Goal: Information Seeking & Learning: Check status

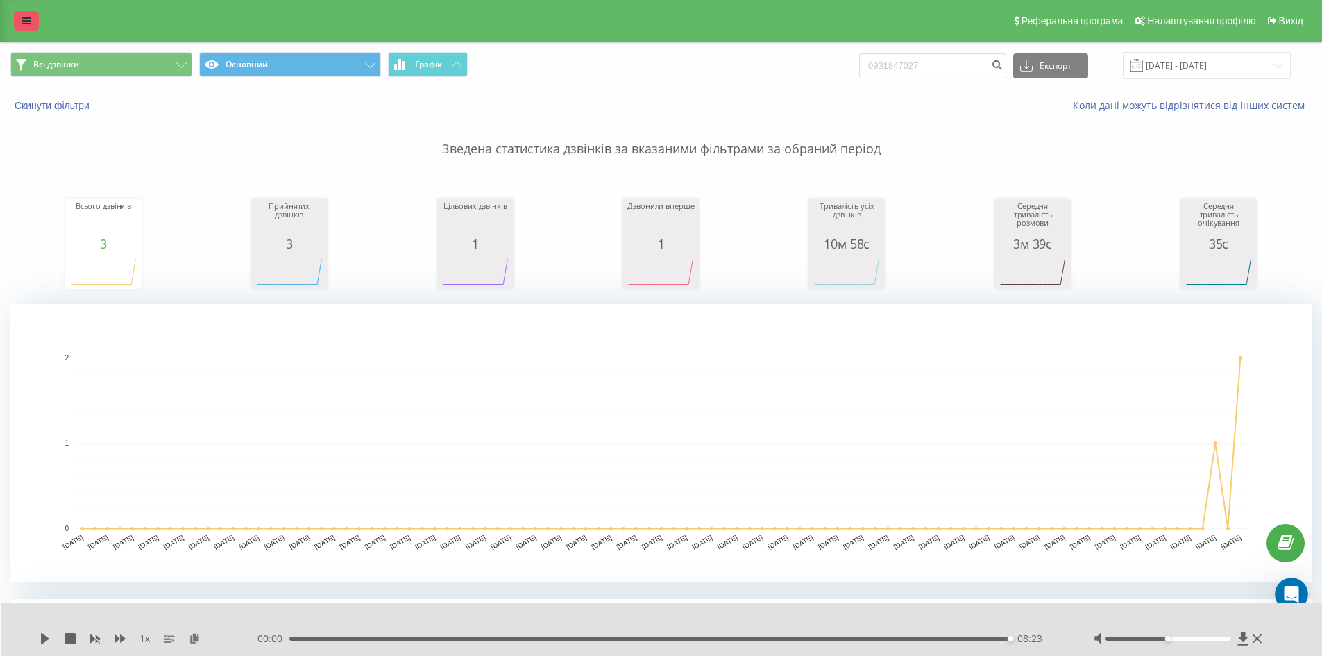
click at [24, 14] on link at bounding box center [26, 20] width 25 height 19
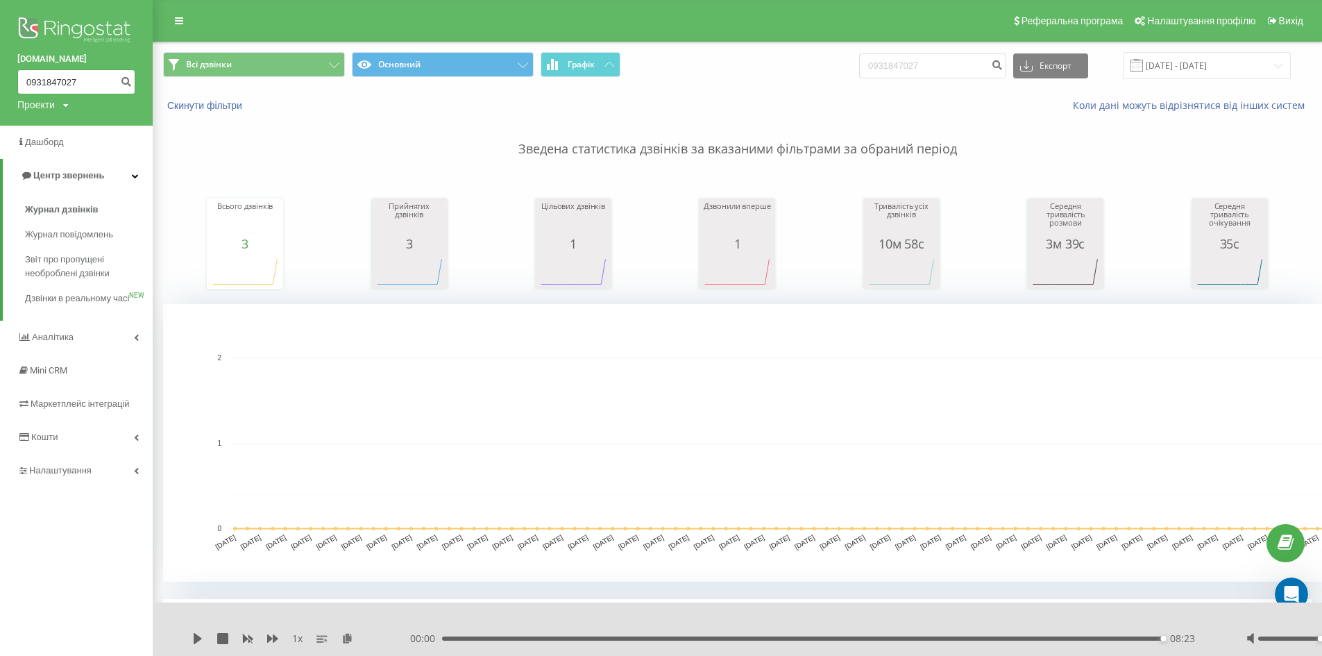
click at [43, 83] on input "0931847027" at bounding box center [76, 81] width 118 height 25
drag, startPoint x: 96, startPoint y: 81, endPoint x: 4, endPoint y: 76, distance: 92.4
click at [4, 76] on div "[DOMAIN_NAME] 0931847027 Проекти [DOMAIN_NAME]" at bounding box center [76, 63] width 153 height 126
paste input "380 97 477-22-16"
click at [85, 80] on input "380 97 477-22-16" at bounding box center [76, 81] width 118 height 25
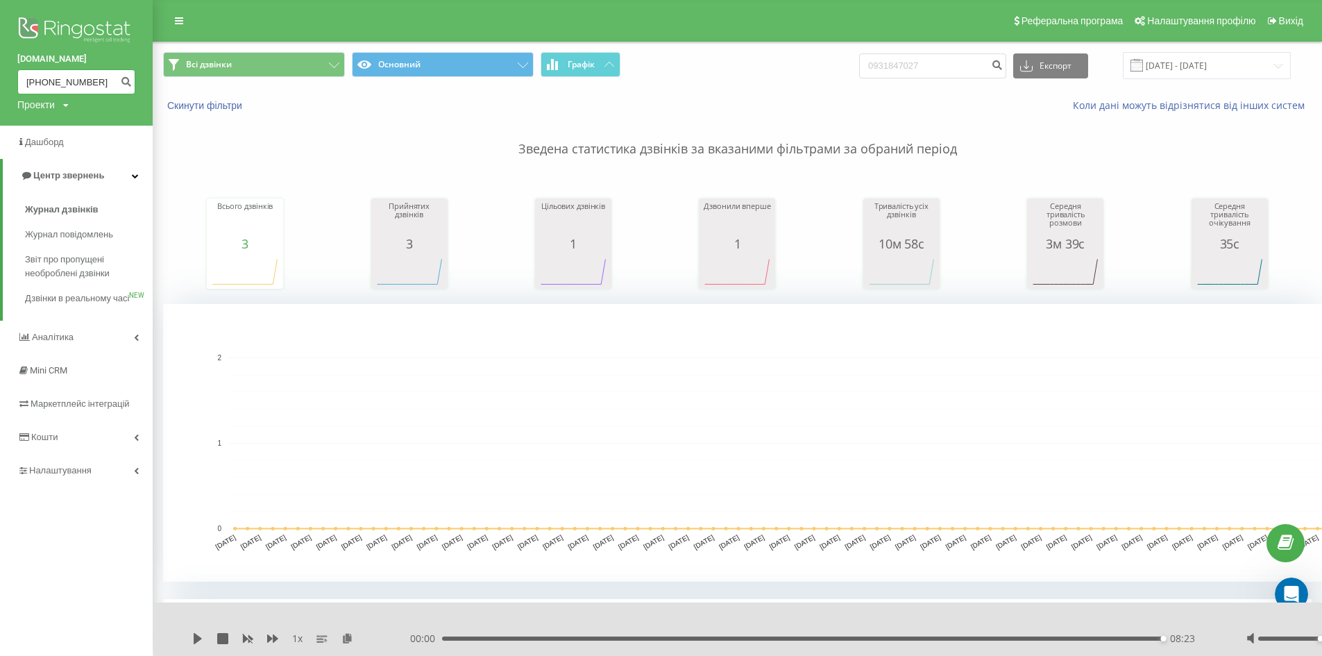
click at [76, 78] on input "[PHONE_NUMBER]" at bounding box center [76, 81] width 118 height 25
click at [58, 80] on input "380 97 4772216" at bounding box center [76, 81] width 118 height 25
click at [39, 82] on input "380 974772216" at bounding box center [76, 81] width 118 height 25
click at [46, 81] on input "380 974772216" at bounding box center [76, 81] width 118 height 25
click at [37, 78] on input "380974772216" at bounding box center [76, 81] width 118 height 25
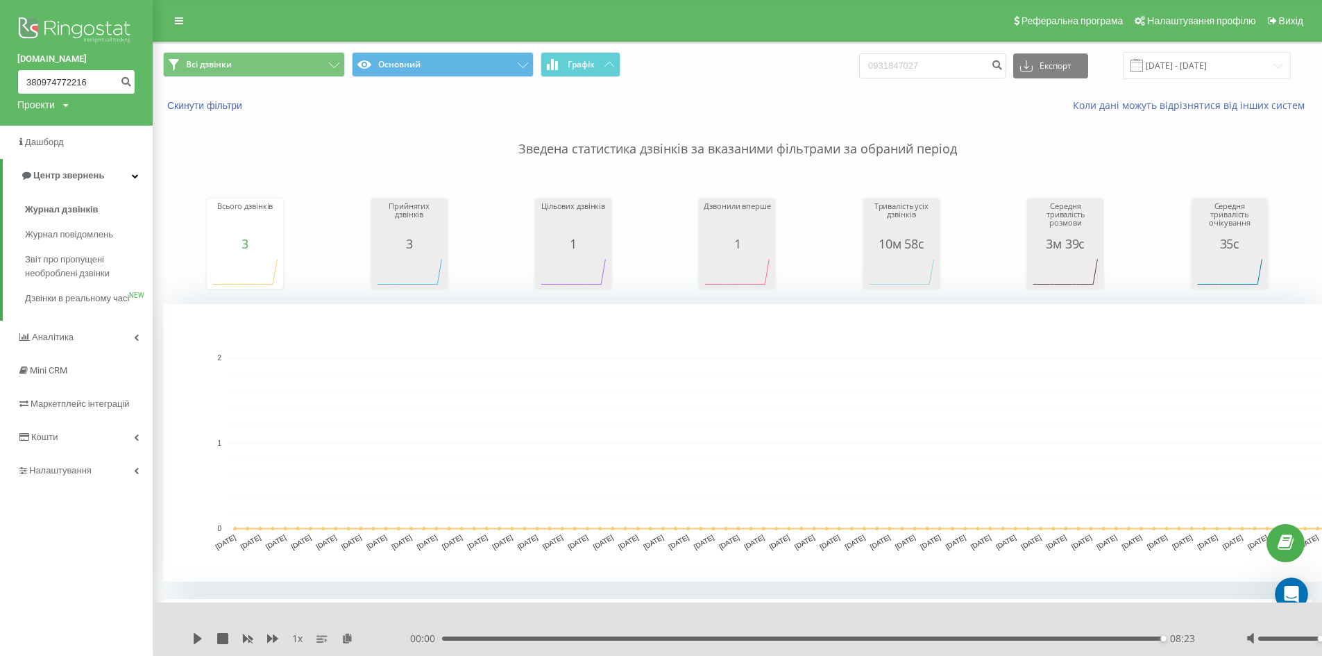
click at [33, 82] on input "380974772216" at bounding box center [76, 81] width 118 height 25
type input "0974772216"
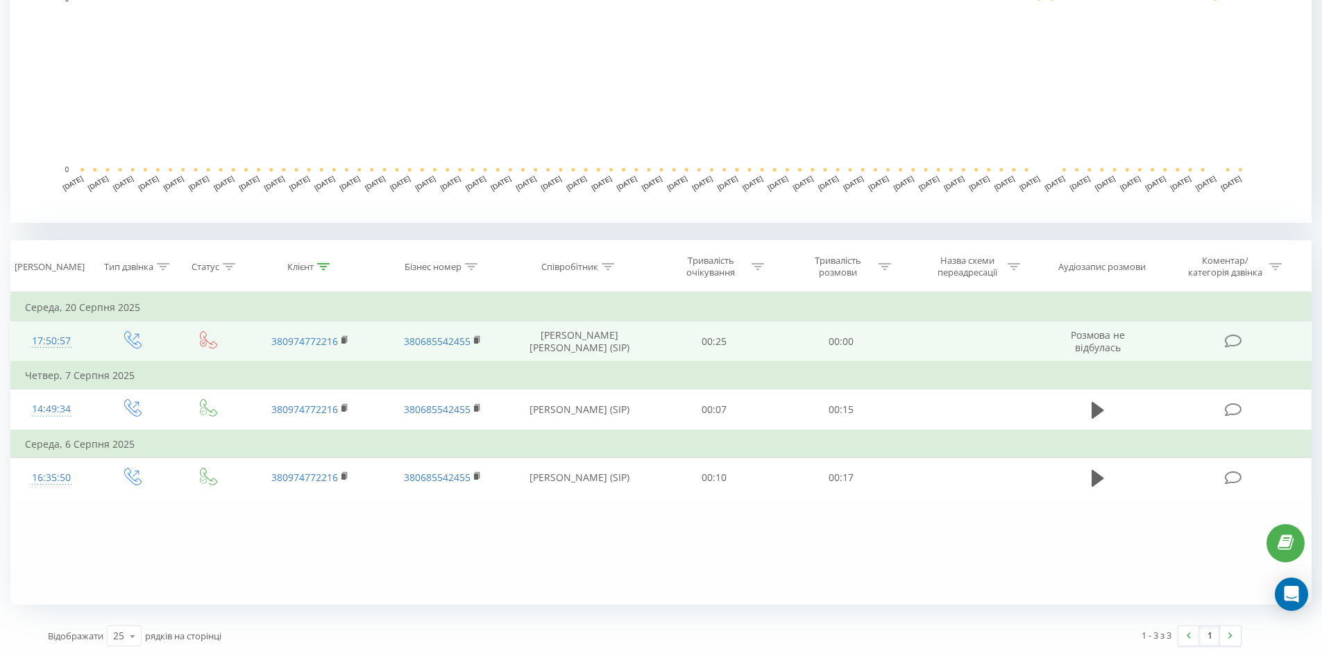
scroll to position [359, 0]
